Goal: Communication & Community: Answer question/provide support

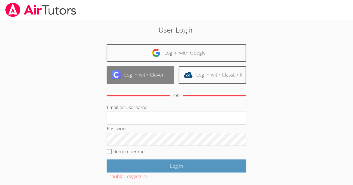
click at [153, 74] on link "Log in with Clever" at bounding box center [141, 75] width 68 height 18
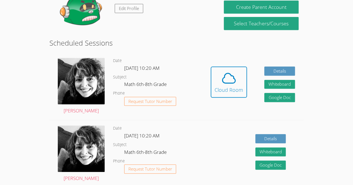
scroll to position [109, 0]
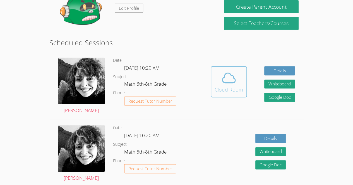
click at [235, 70] on button "Cloud Room" at bounding box center [229, 81] width 36 height 31
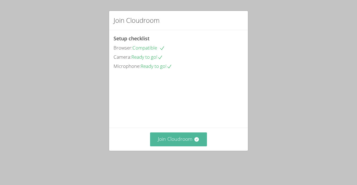
click at [188, 146] on button "Join Cloudroom" at bounding box center [178, 140] width 57 height 14
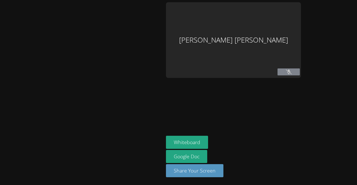
click at [292, 74] on icon at bounding box center [289, 72] width 6 height 5
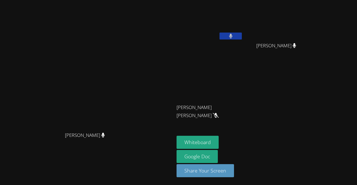
click at [243, 34] on video at bounding box center [210, 20] width 66 height 37
click at [242, 35] on button at bounding box center [231, 36] width 22 height 7
click at [234, 37] on icon at bounding box center [231, 36] width 6 height 5
click at [219, 142] on button "Whiteboard" at bounding box center [198, 142] width 42 height 13
click at [219, 139] on button "Whiteboard" at bounding box center [198, 142] width 42 height 13
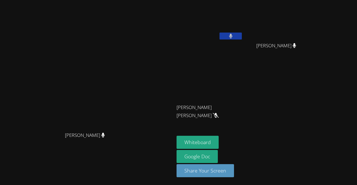
drag, startPoint x: 260, startPoint y: 33, endPoint x: 263, endPoint y: 35, distance: 3.0
click at [242, 35] on button at bounding box center [231, 36] width 22 height 7
click at [263, 35] on video at bounding box center [278, 20] width 66 height 37
click at [189, 144] on button "Whiteboard" at bounding box center [198, 142] width 42 height 13
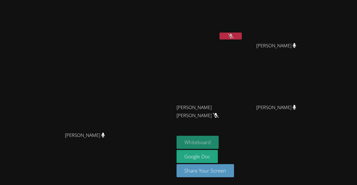
click at [219, 140] on button "Whiteboard" at bounding box center [198, 142] width 42 height 13
click at [242, 35] on button at bounding box center [231, 36] width 22 height 7
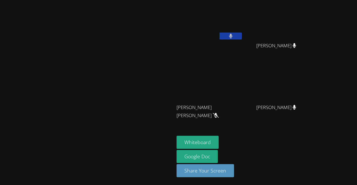
click at [242, 37] on button at bounding box center [231, 36] width 22 height 7
click at [234, 37] on icon at bounding box center [231, 36] width 6 height 5
click at [242, 37] on button at bounding box center [231, 36] width 22 height 7
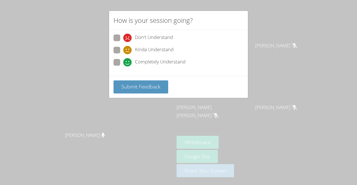
click at [143, 62] on span "Completely Understand" at bounding box center [160, 62] width 50 height 8
click at [128, 62] on input "Completely Understand" at bounding box center [125, 61] width 5 height 5
radio input "true"
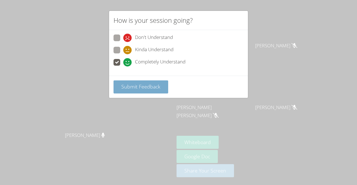
click at [143, 83] on span "Submit Feedback" at bounding box center [140, 86] width 39 height 7
